Goal: Transaction & Acquisition: Purchase product/service

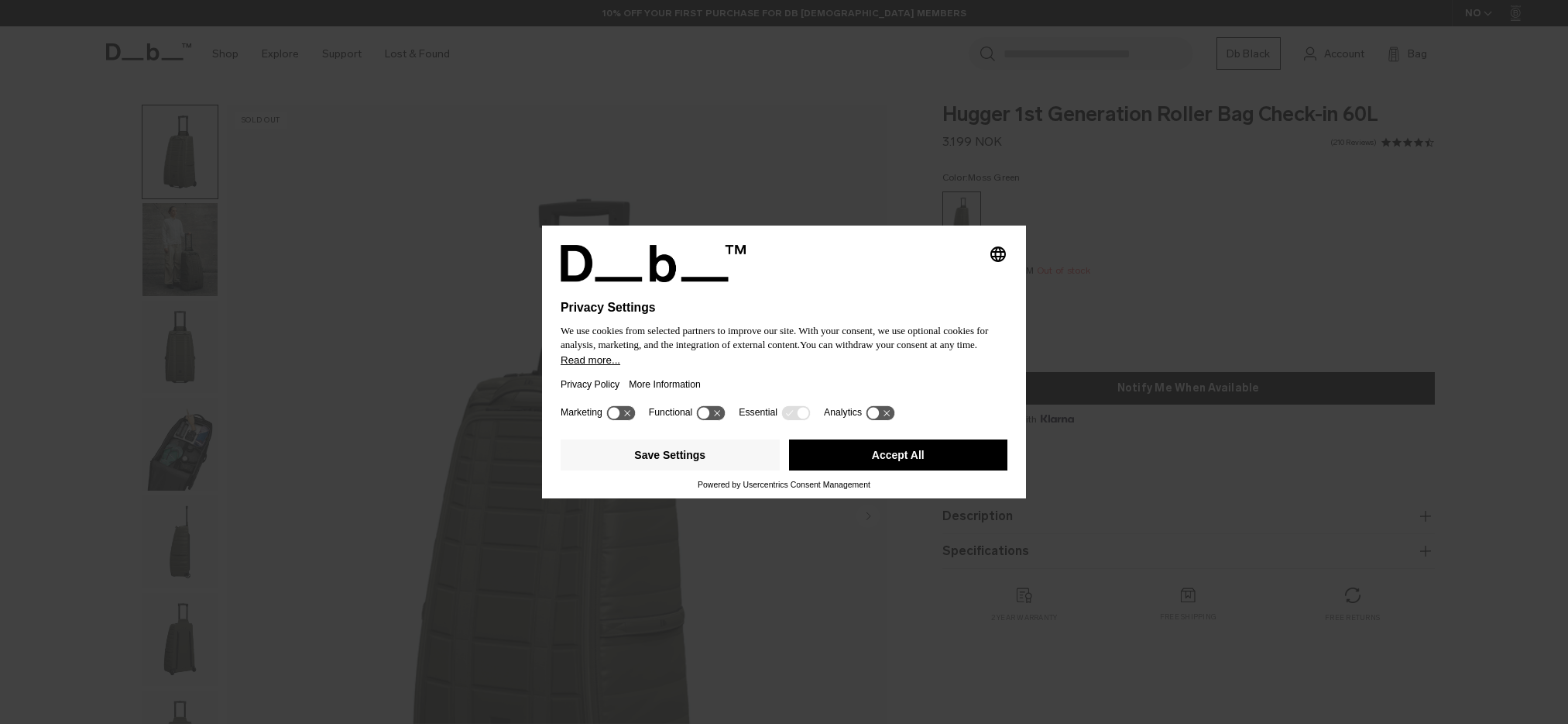
click at [909, 314] on div at bounding box center [784, 318] width 447 height 7
click at [656, 462] on button "Save Settings" at bounding box center [670, 455] width 219 height 31
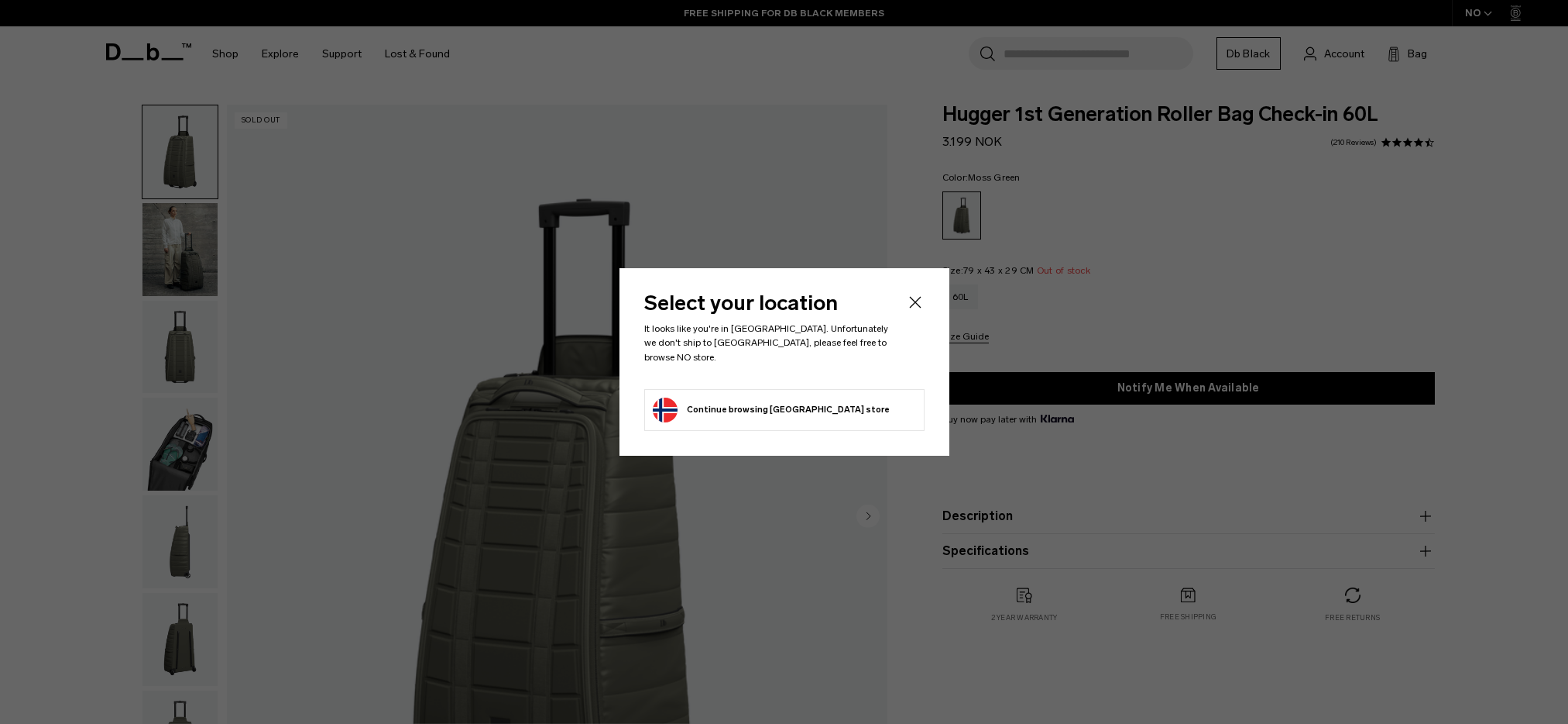
click at [766, 408] on button "Continue browsing [GEOGRAPHIC_DATA] store Continue shopping in [GEOGRAPHIC_DATA]" at bounding box center [771, 410] width 237 height 25
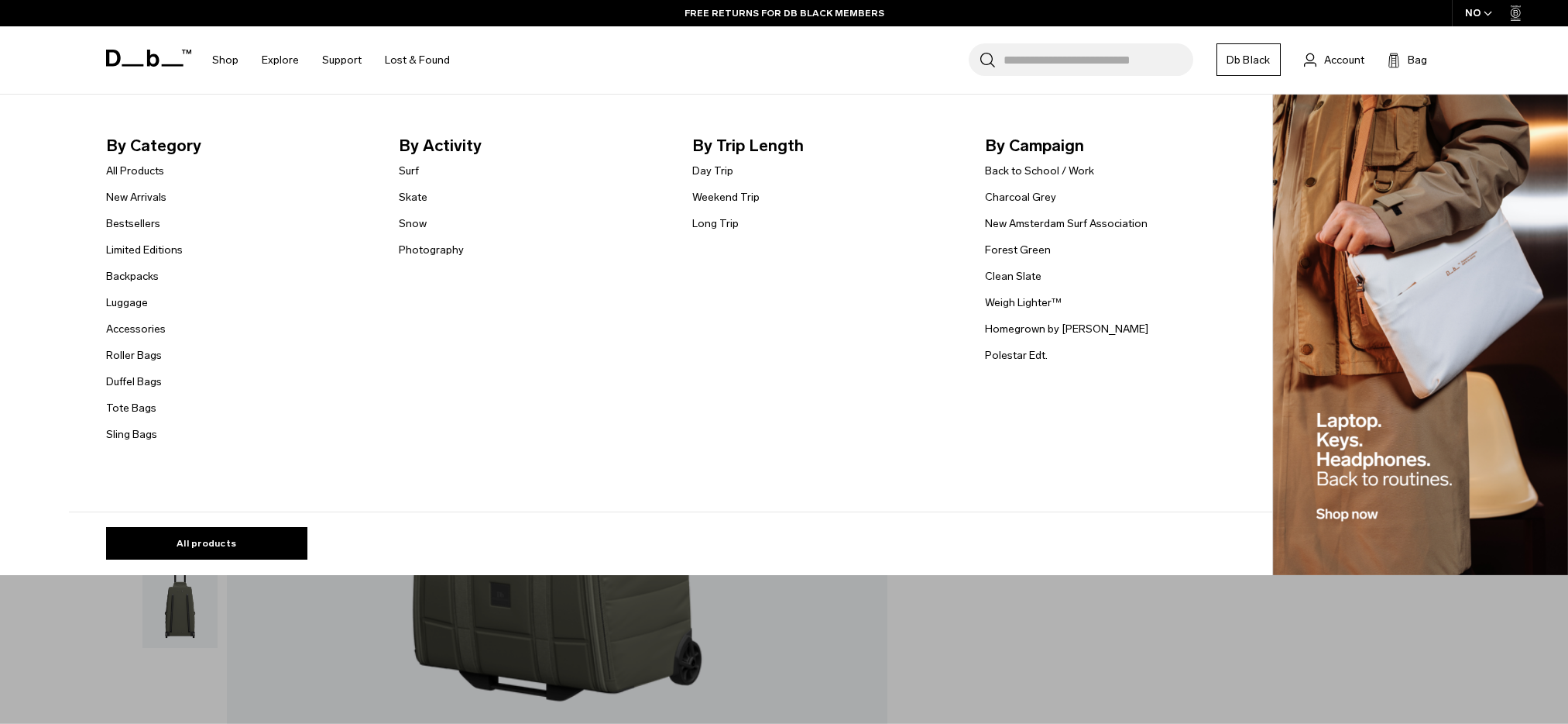
scroll to position [136, 0]
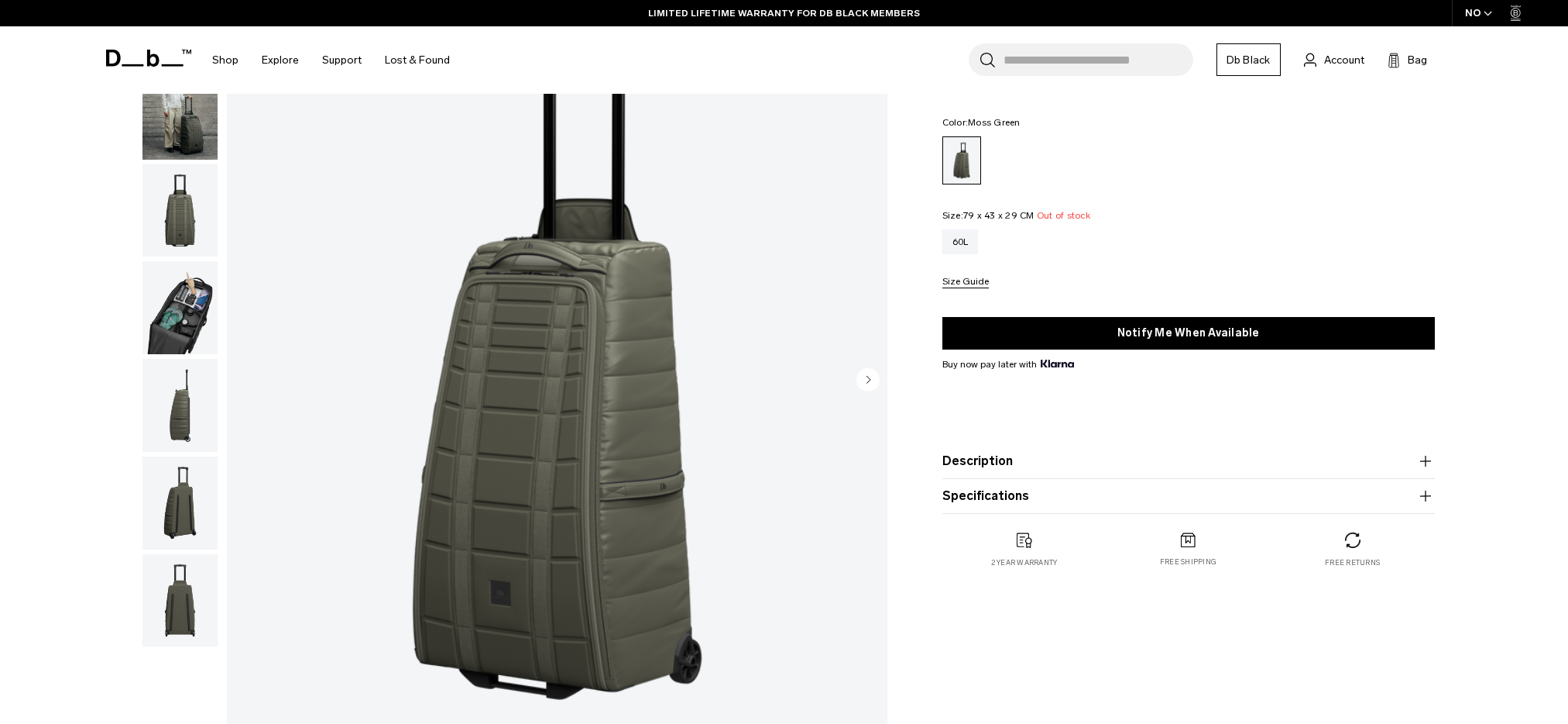
click at [181, 313] on img "button" at bounding box center [181, 307] width 75 height 93
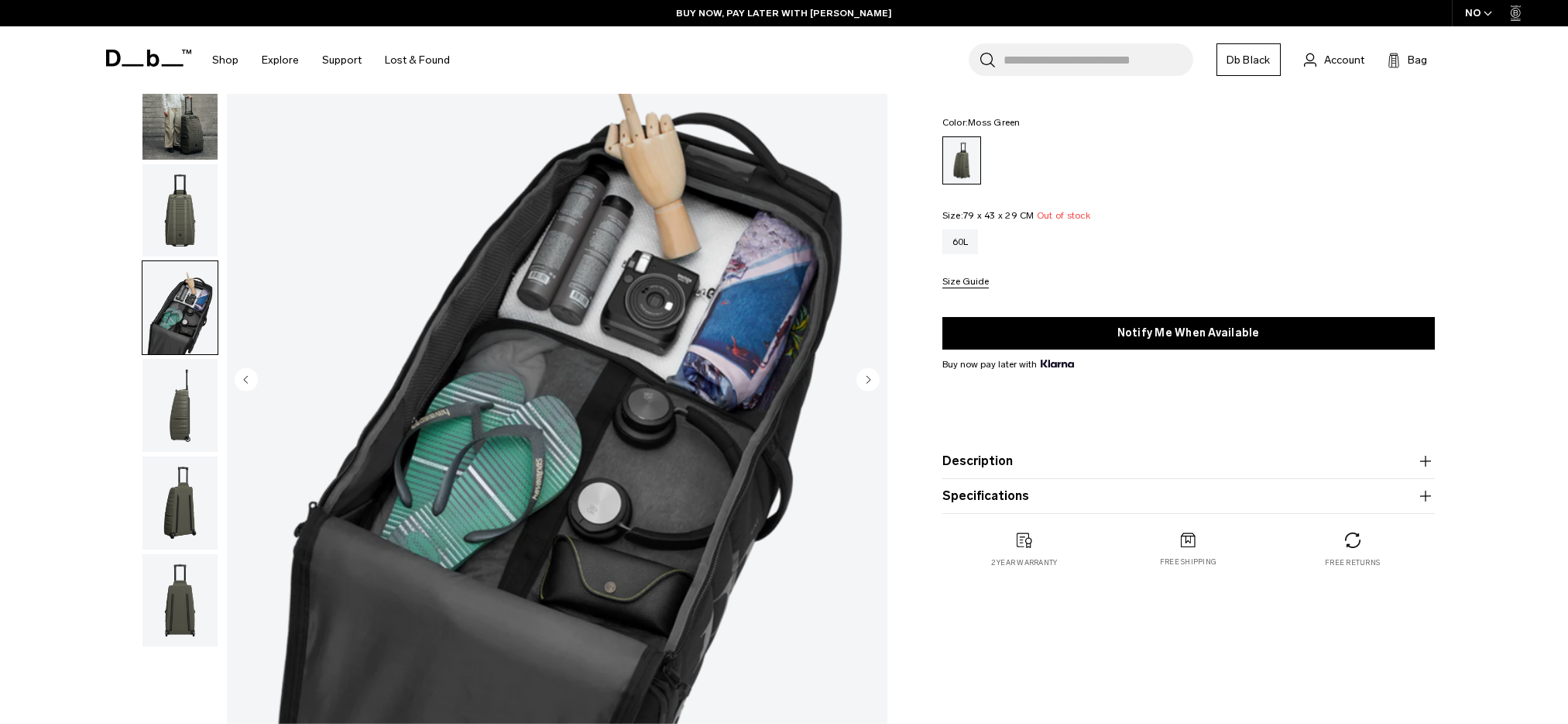
click at [199, 149] on img "button" at bounding box center [181, 112] width 75 height 93
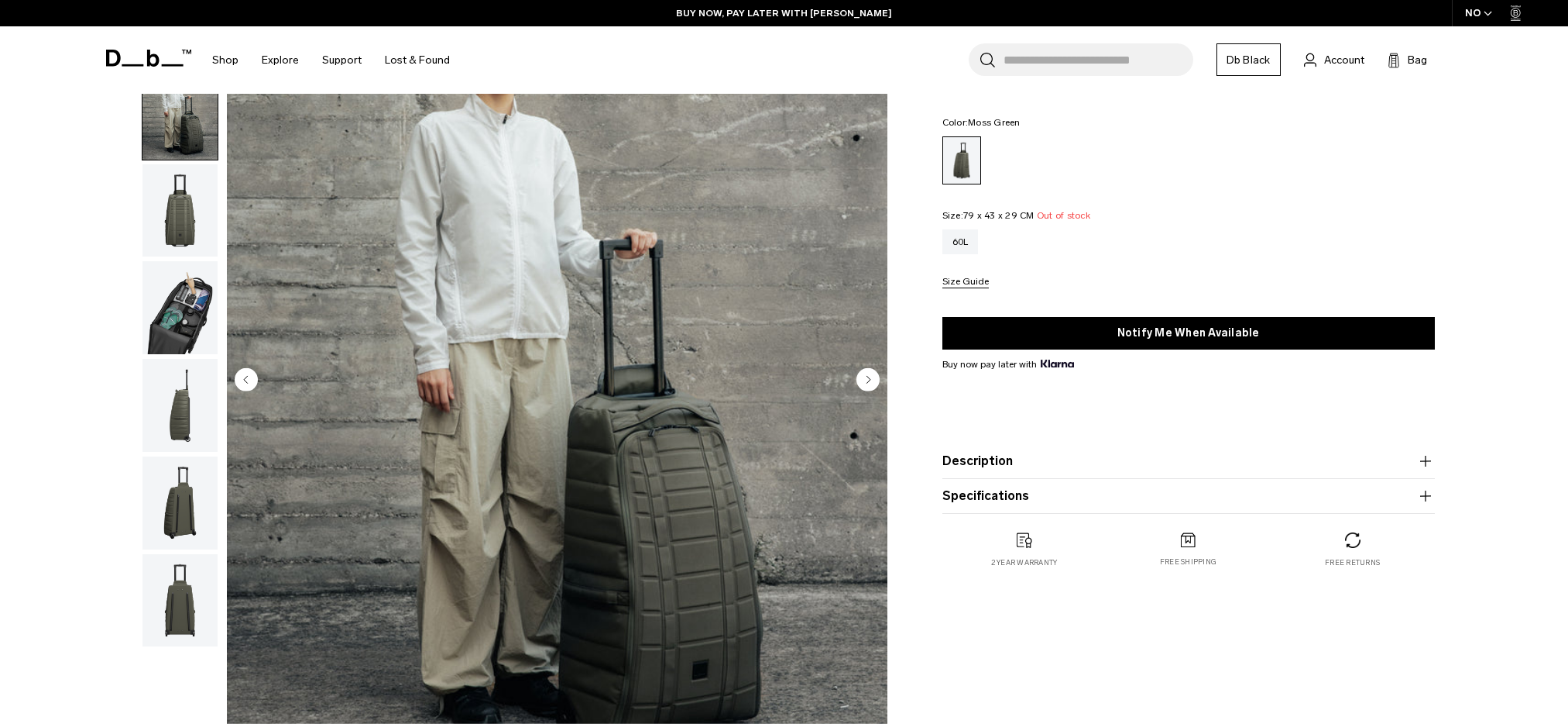
click at [869, 380] on icon "Next slide" at bounding box center [868, 379] width 4 height 7
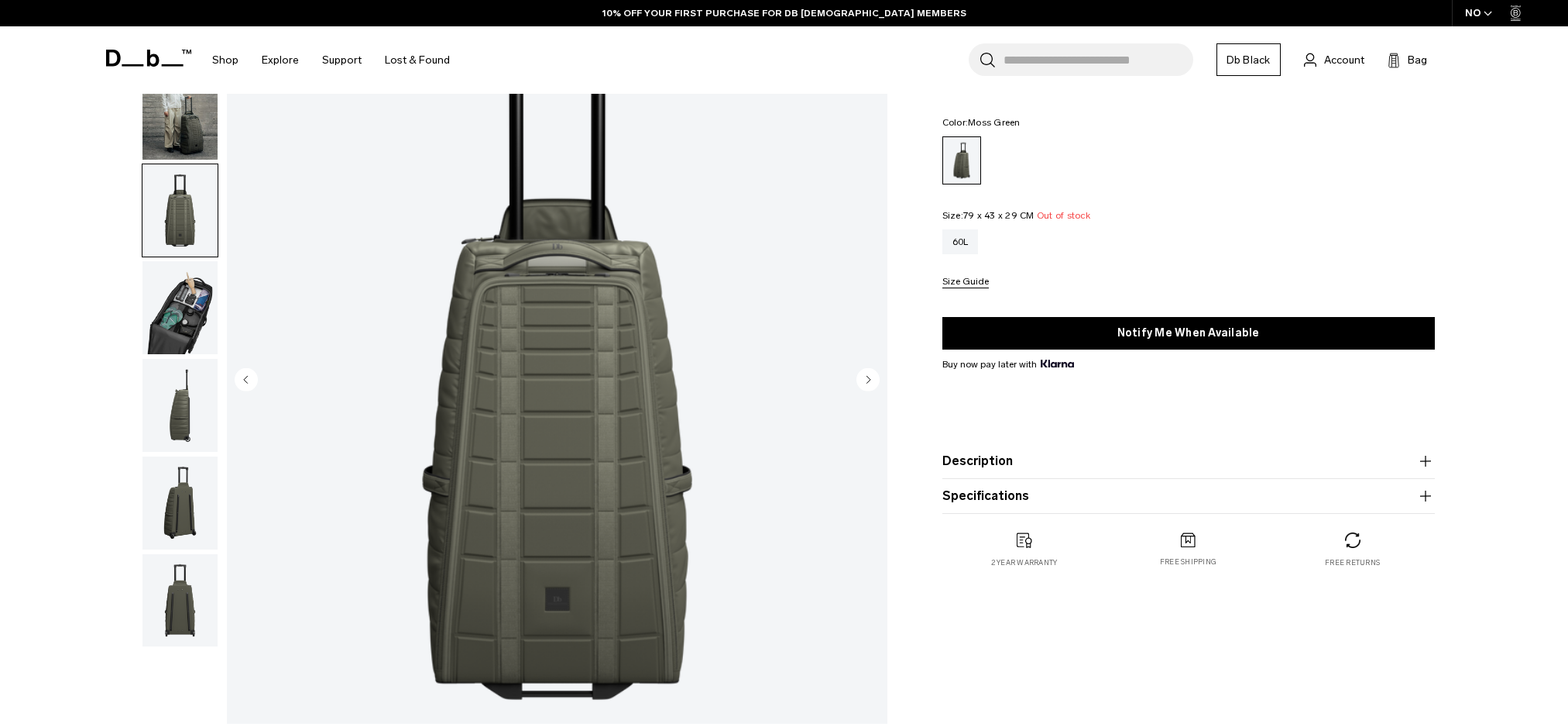
click at [962, 283] on button "Size Guide" at bounding box center [966, 282] width 47 height 11
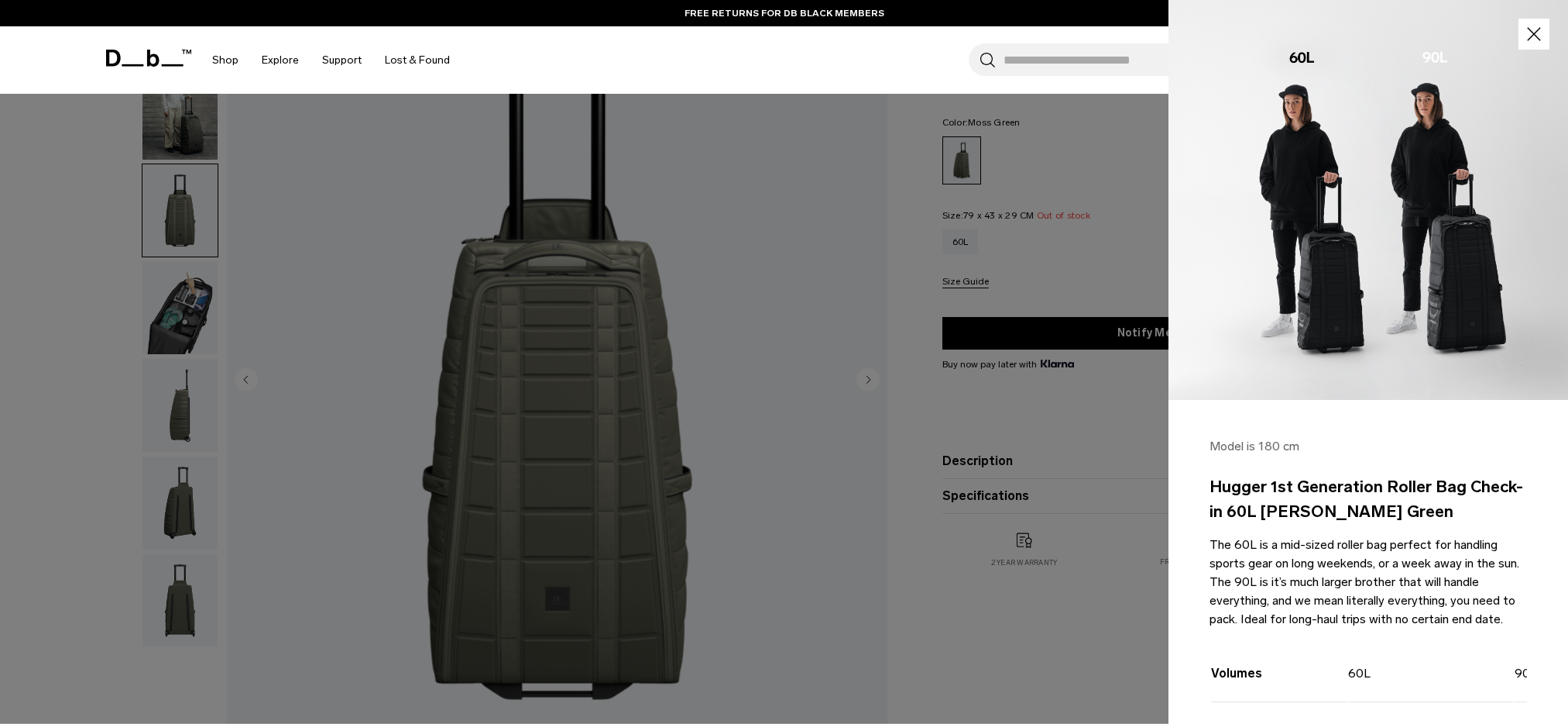
click at [780, 139] on div at bounding box center [784, 362] width 1568 height 724
